Goal: Task Accomplishment & Management: Manage account settings

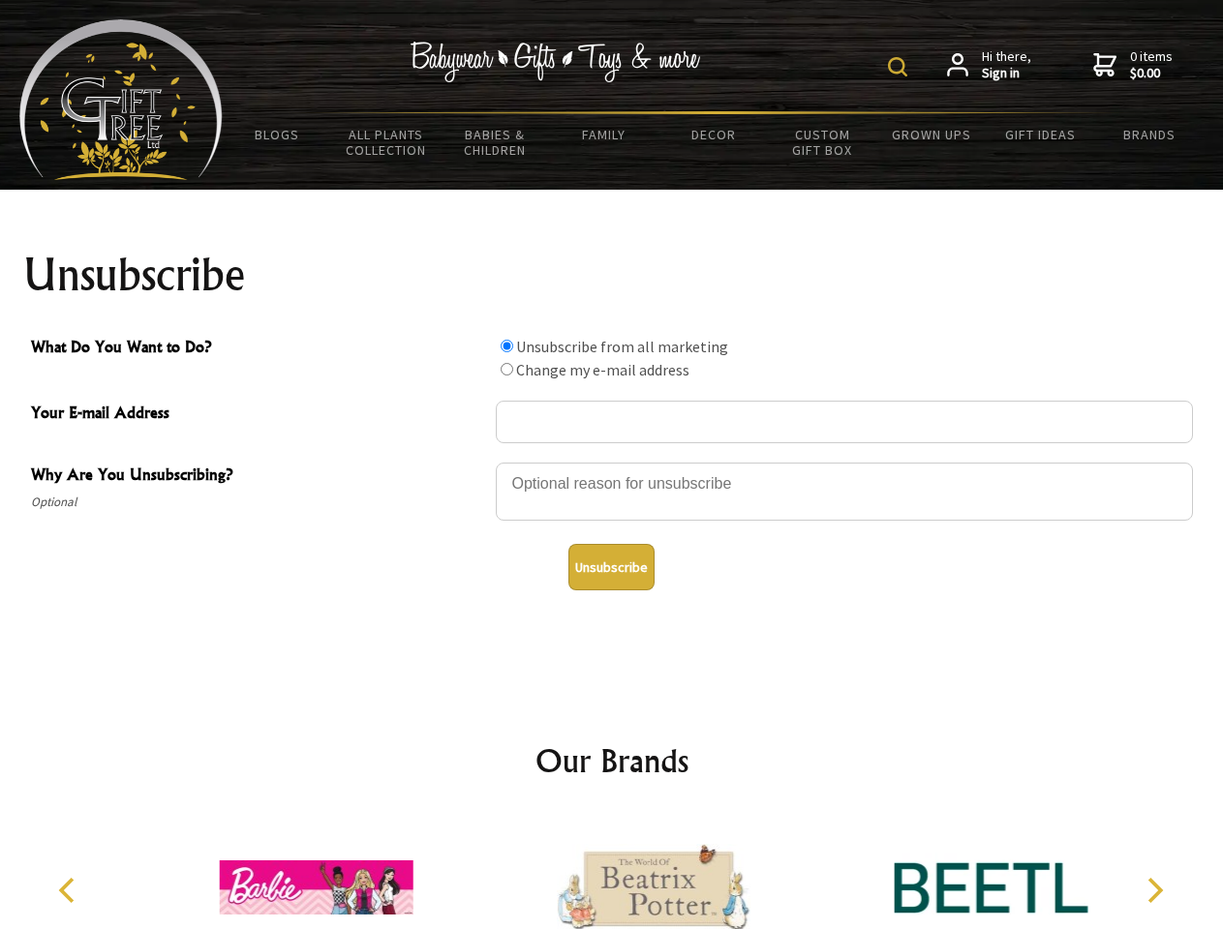
click at [900, 67] on img at bounding box center [897, 66] width 19 height 19
click at [612, 462] on div at bounding box center [844, 495] width 697 height 68
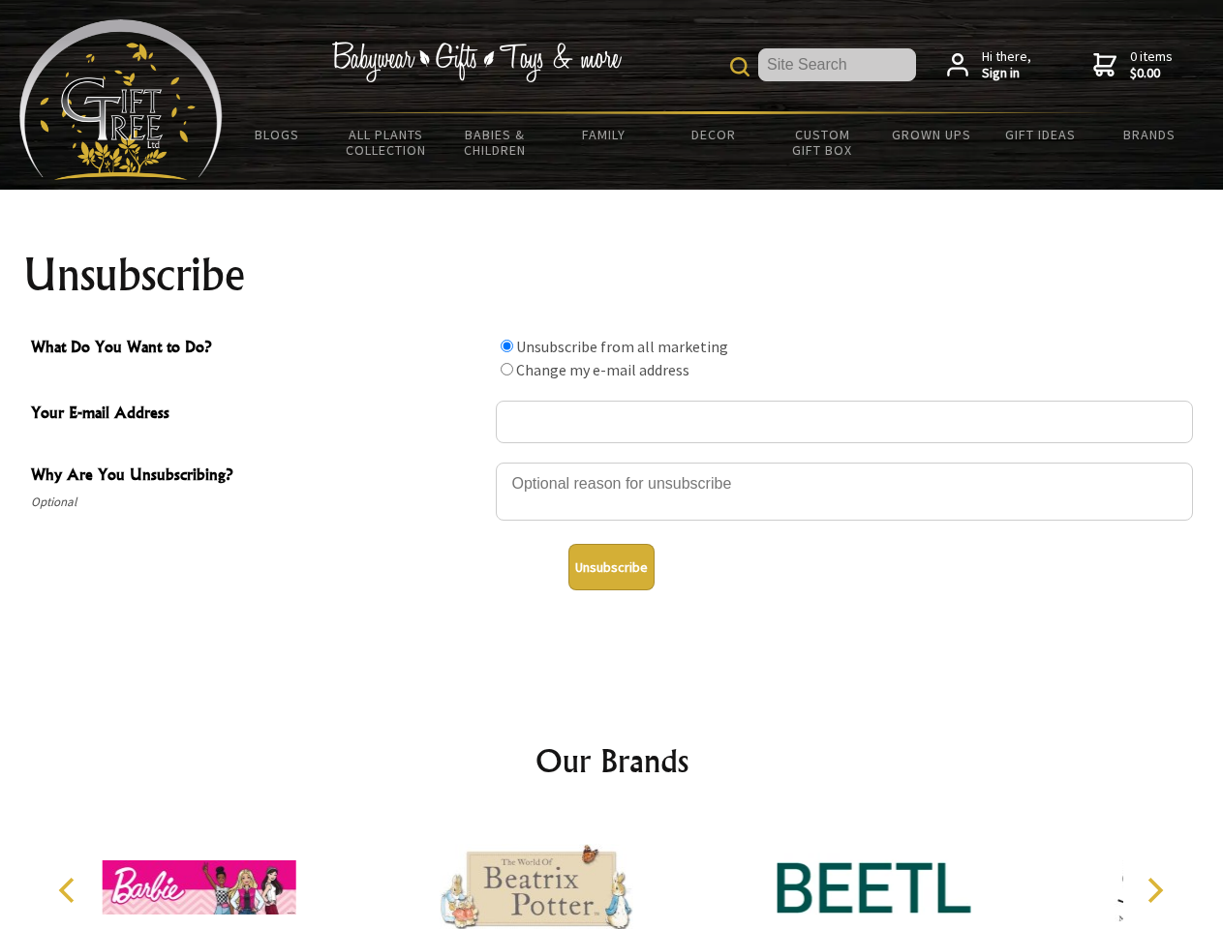
click at [506, 346] on input "What Do You Want to Do?" at bounding box center [507, 346] width 13 height 13
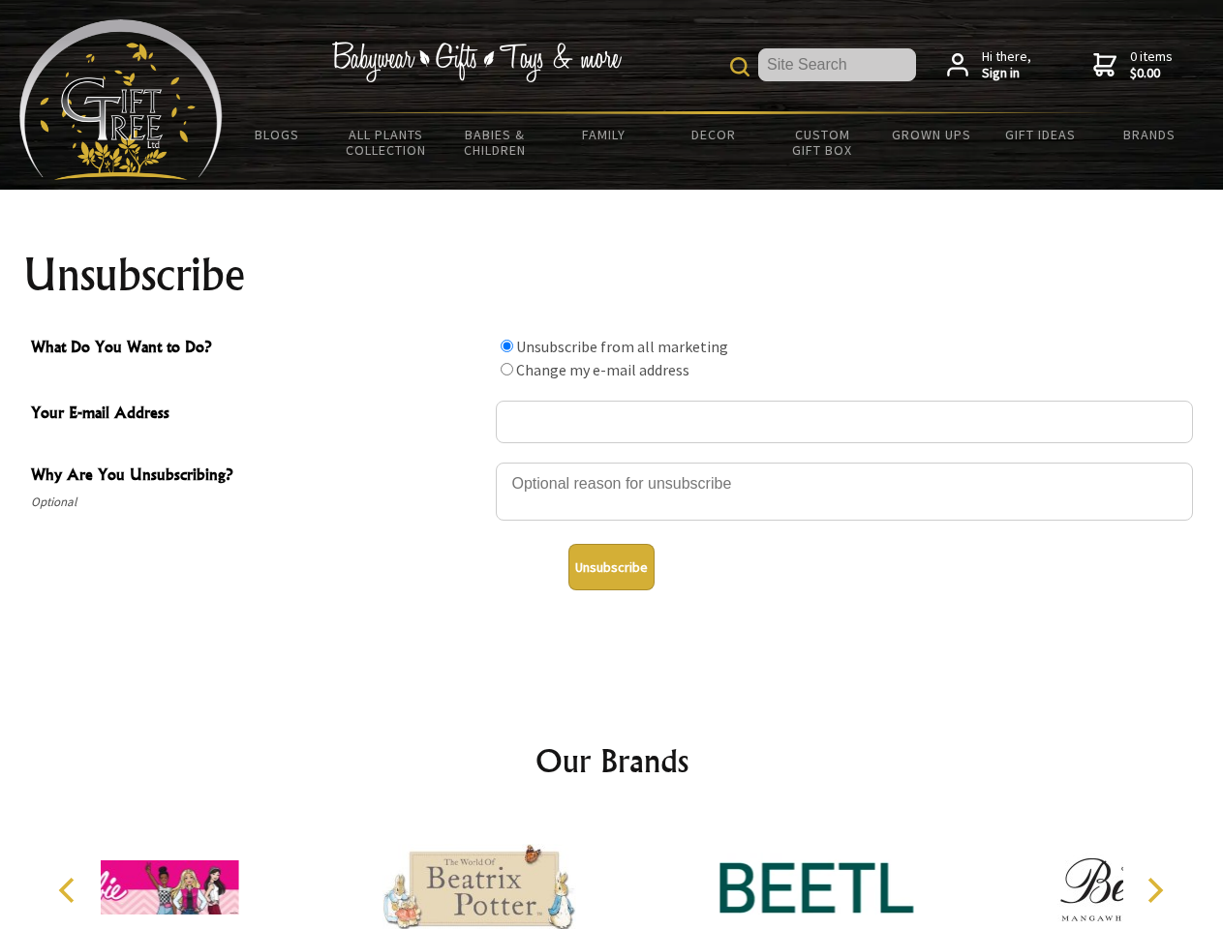
click at [506, 369] on input "What Do You Want to Do?" at bounding box center [507, 369] width 13 height 13
radio input "true"
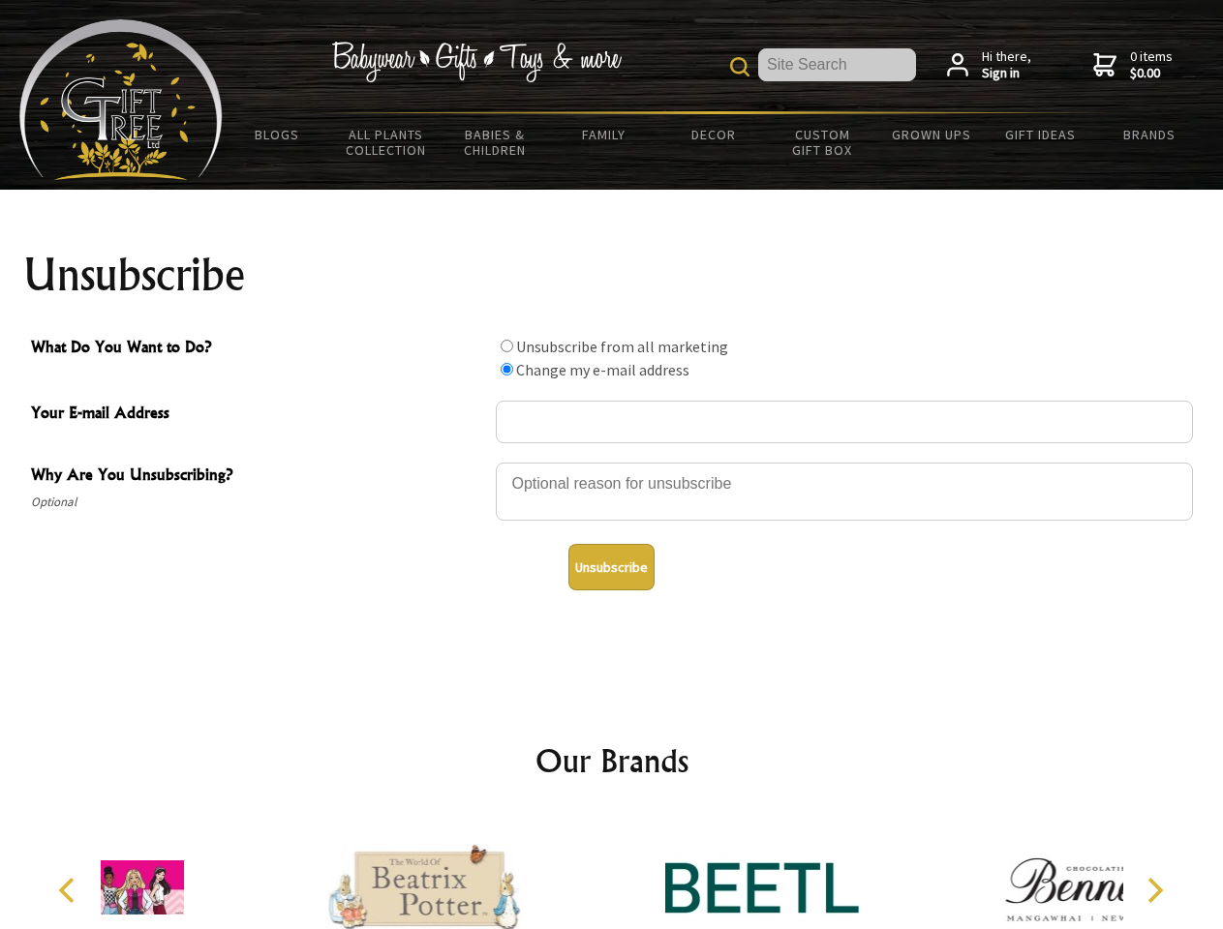
click at [611, 567] on button "Unsubscribe" at bounding box center [611, 567] width 86 height 46
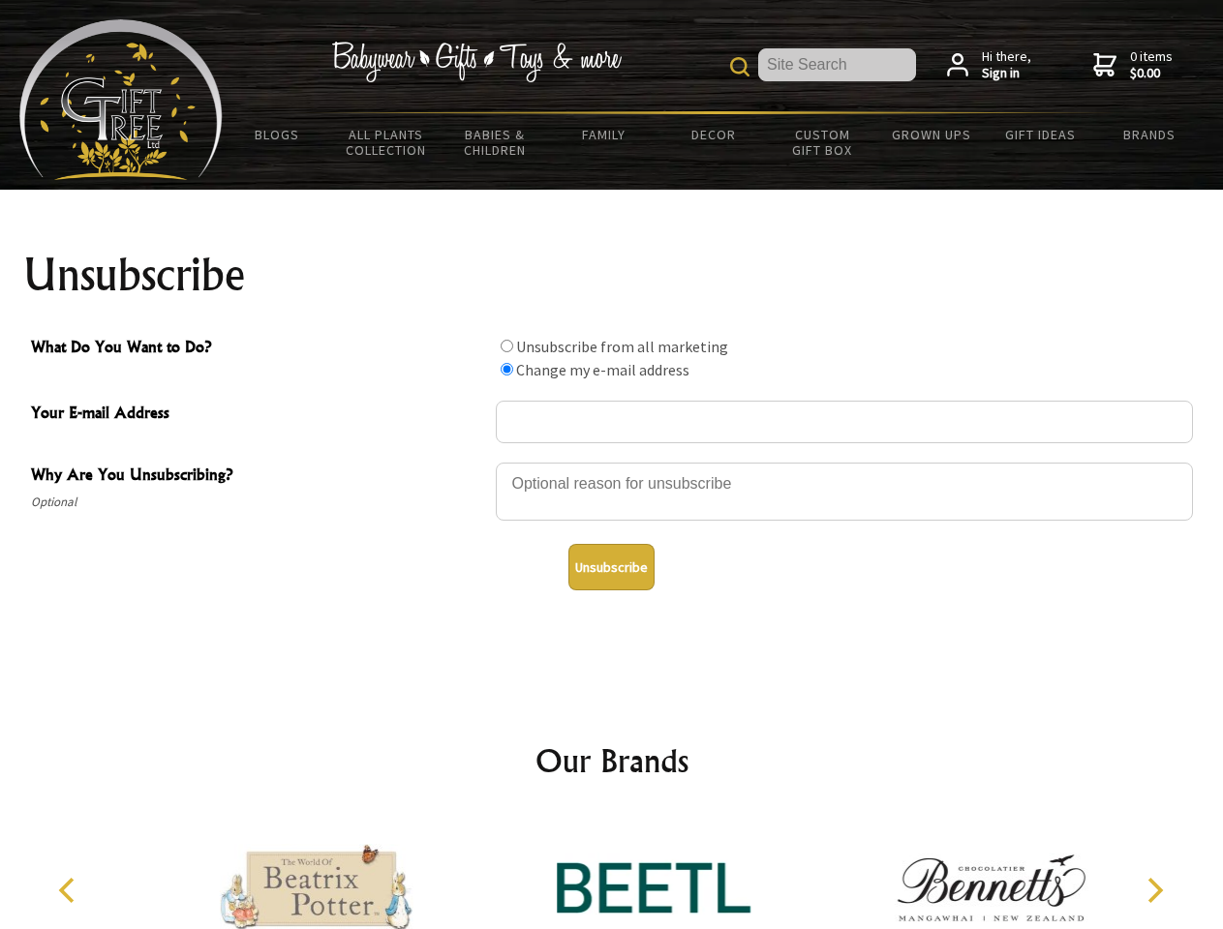
click at [70, 891] on icon "Previous" at bounding box center [68, 890] width 25 height 25
click at [1154, 891] on icon "Next" at bounding box center [1153, 890] width 25 height 25
